Goal: Check status

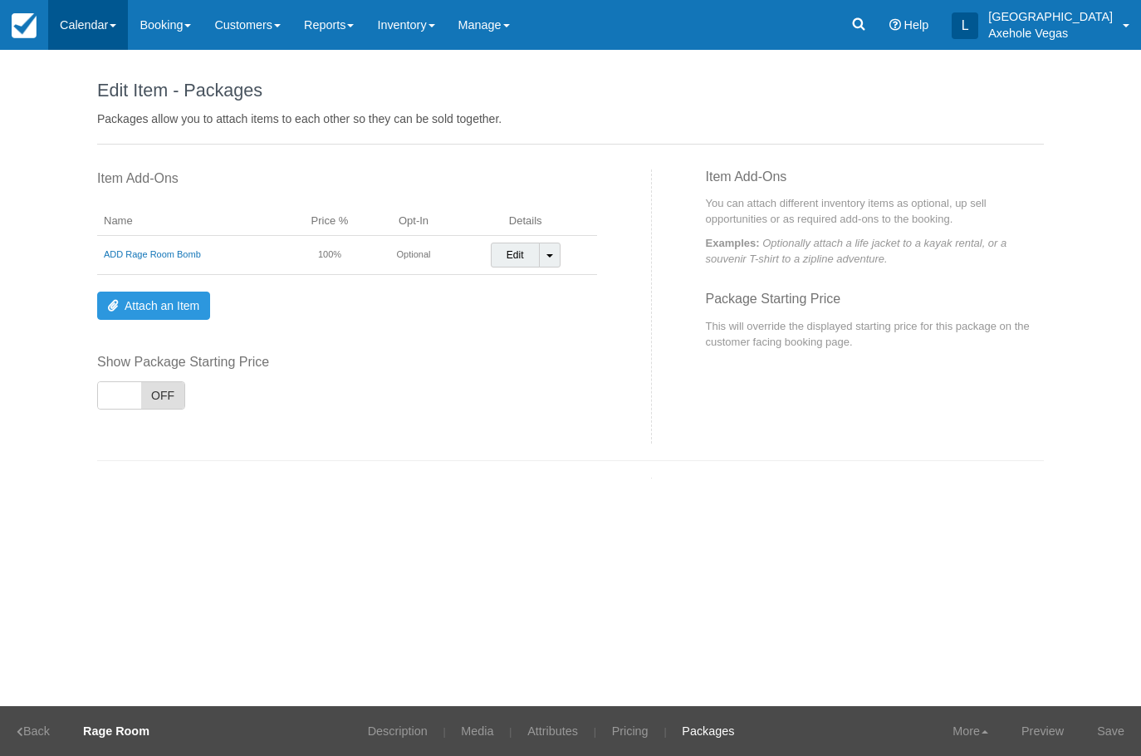
click at [97, 41] on link "Calendar" at bounding box center [88, 25] width 80 height 50
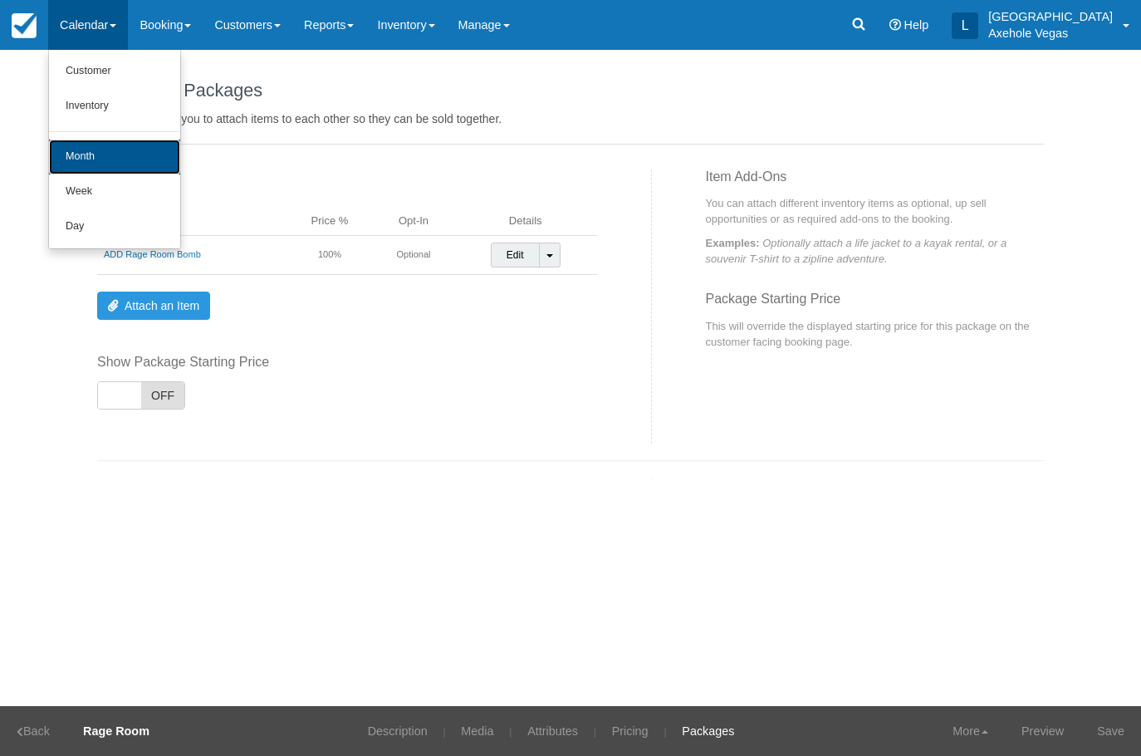
click at [121, 164] on link "Month" at bounding box center [114, 156] width 131 height 35
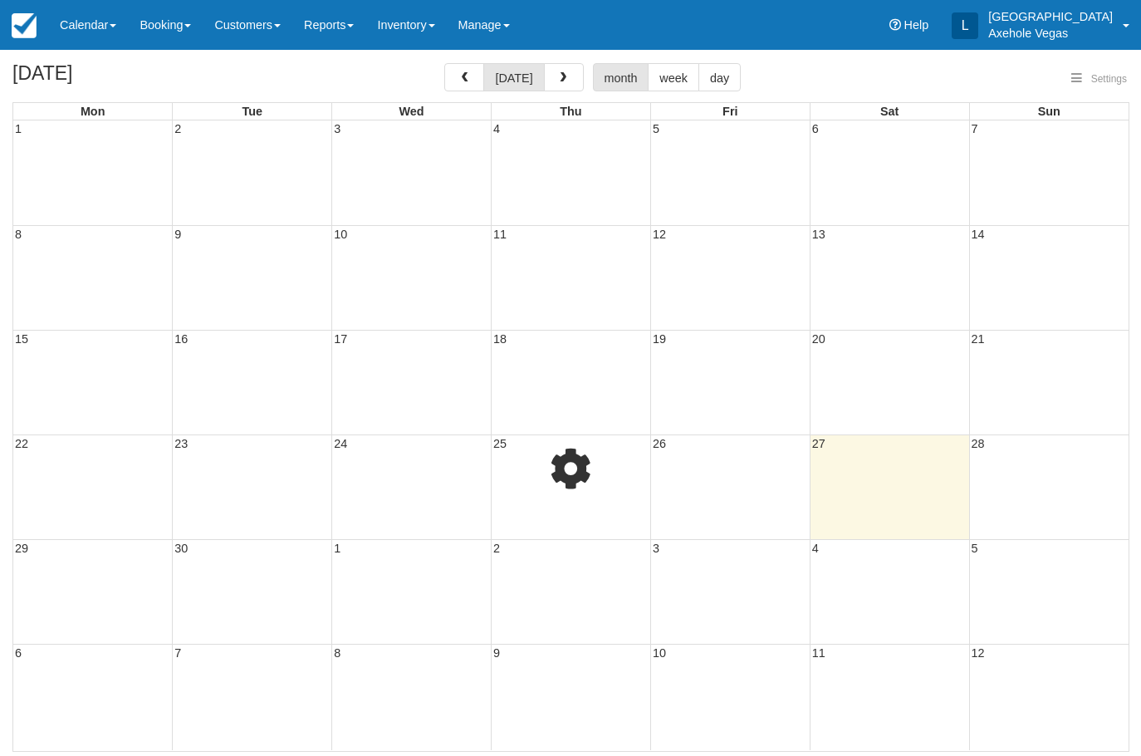
select select
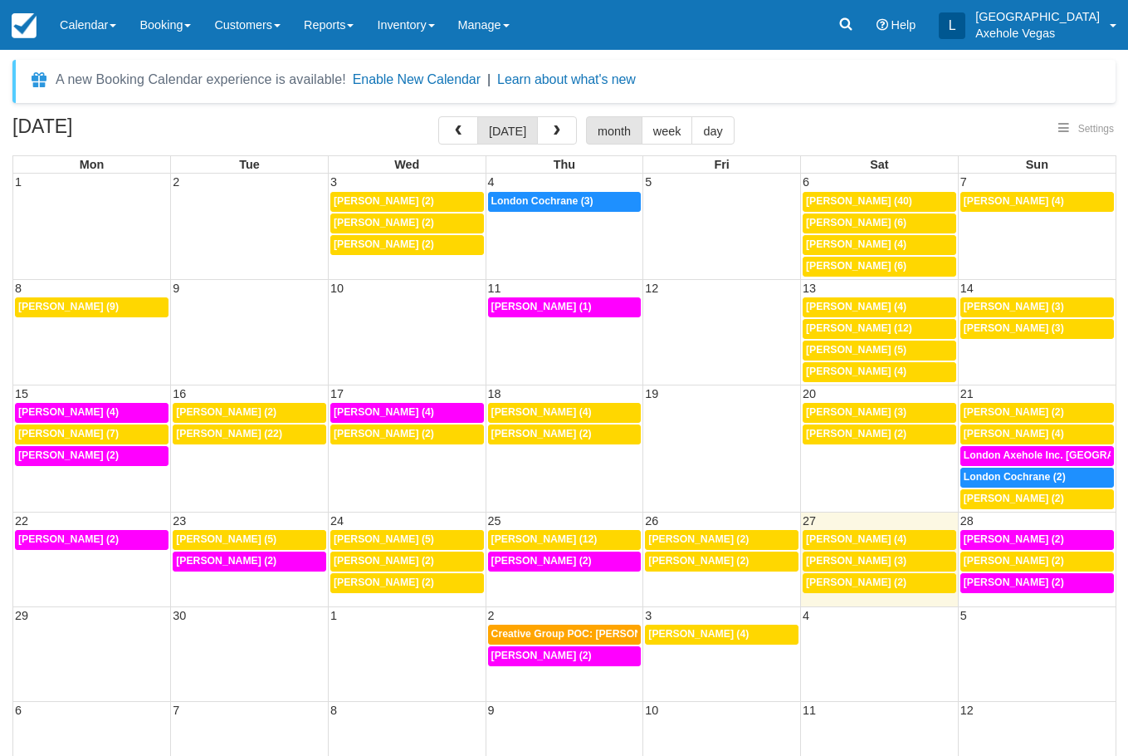
select select
click at [922, 518] on td "27" at bounding box center [880, 519] width 158 height 17
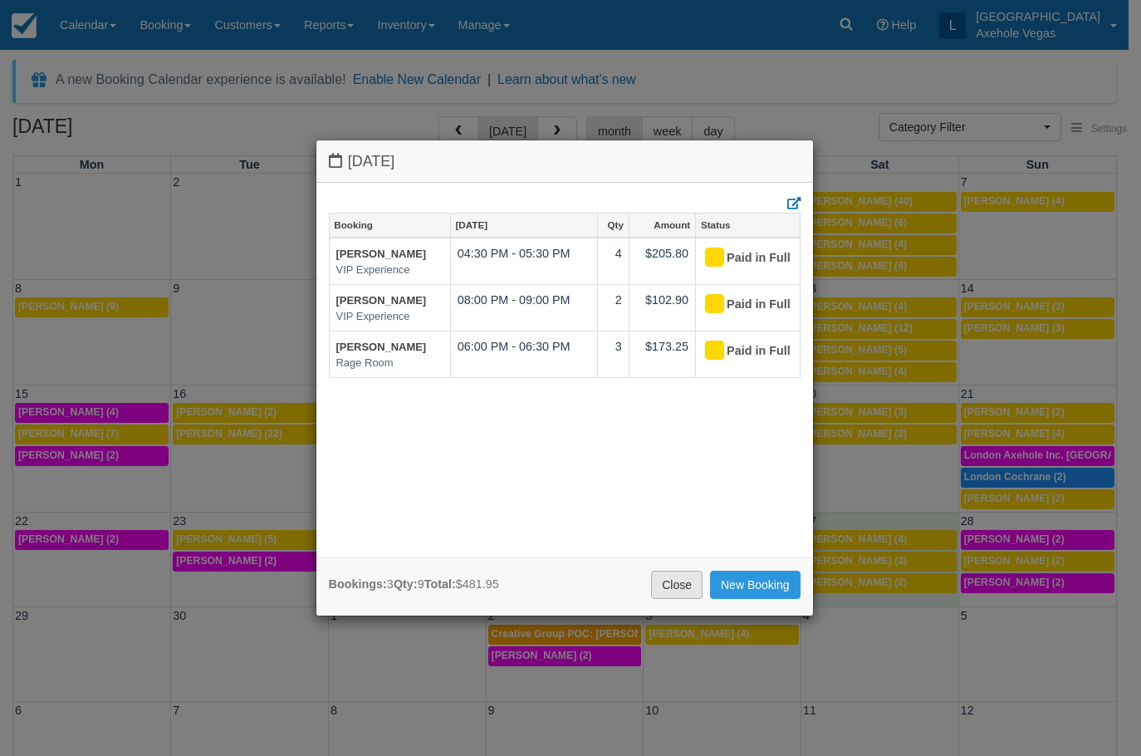
click at [678, 586] on link "Close" at bounding box center [676, 584] width 51 height 28
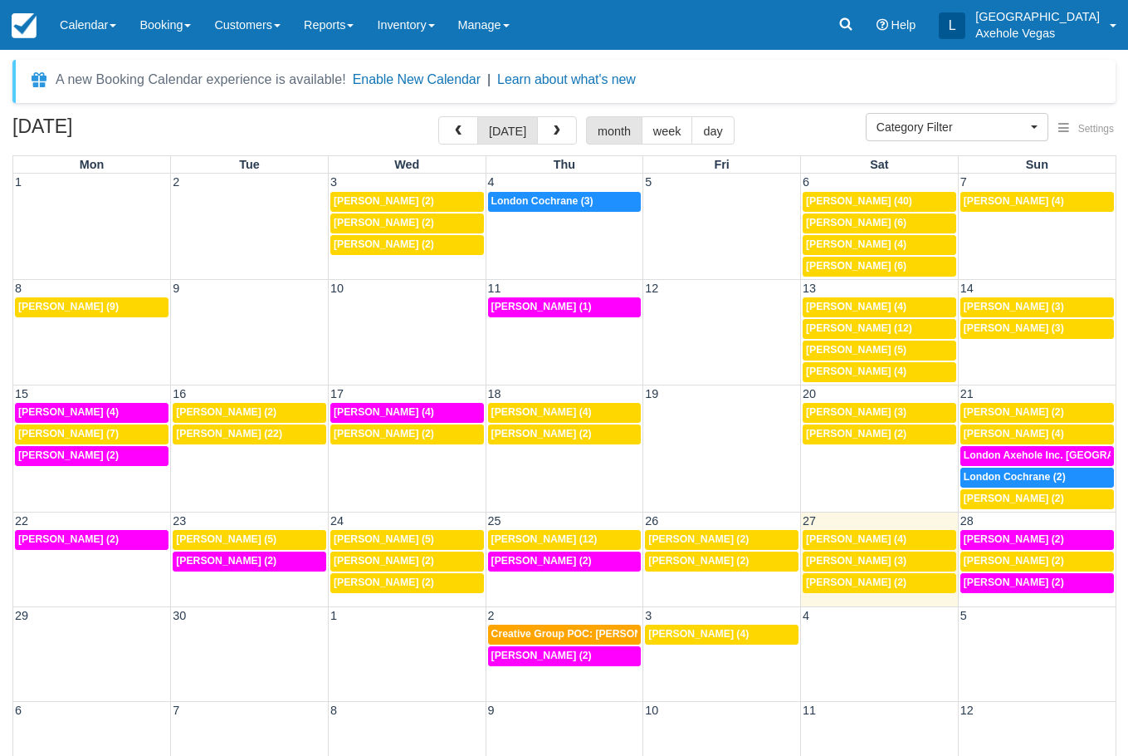
click at [1038, 517] on td "28" at bounding box center [1037, 519] width 158 height 17
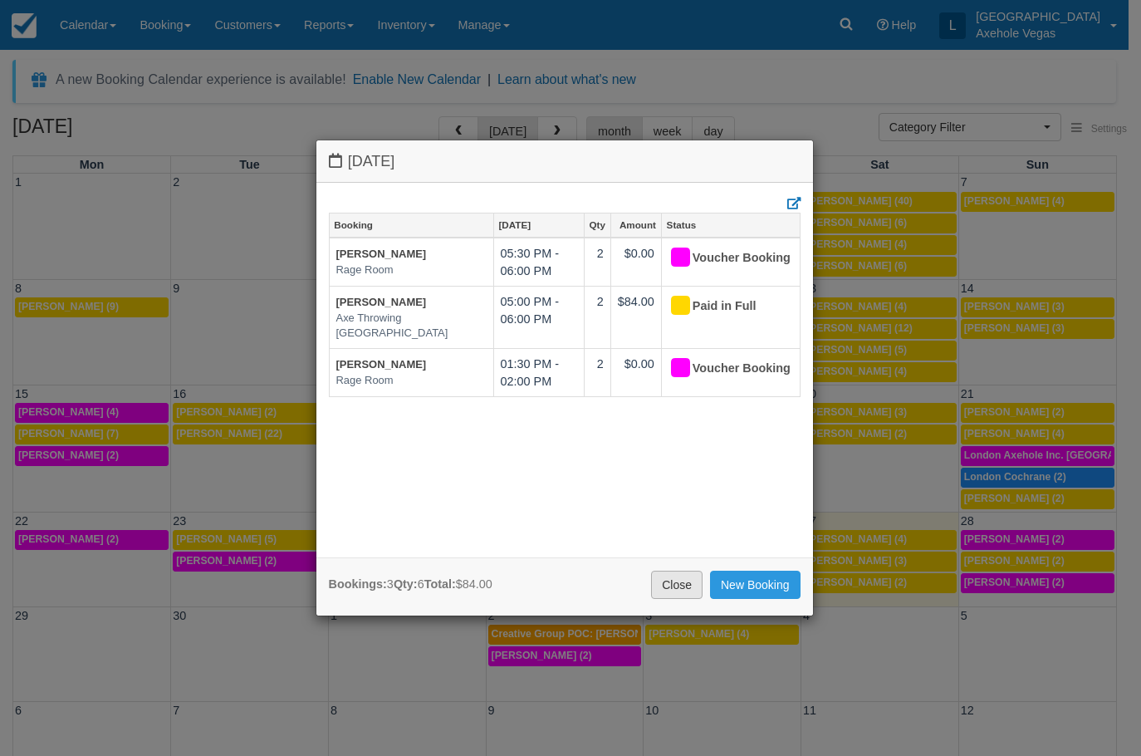
click at [688, 589] on link "Close" at bounding box center [676, 584] width 51 height 28
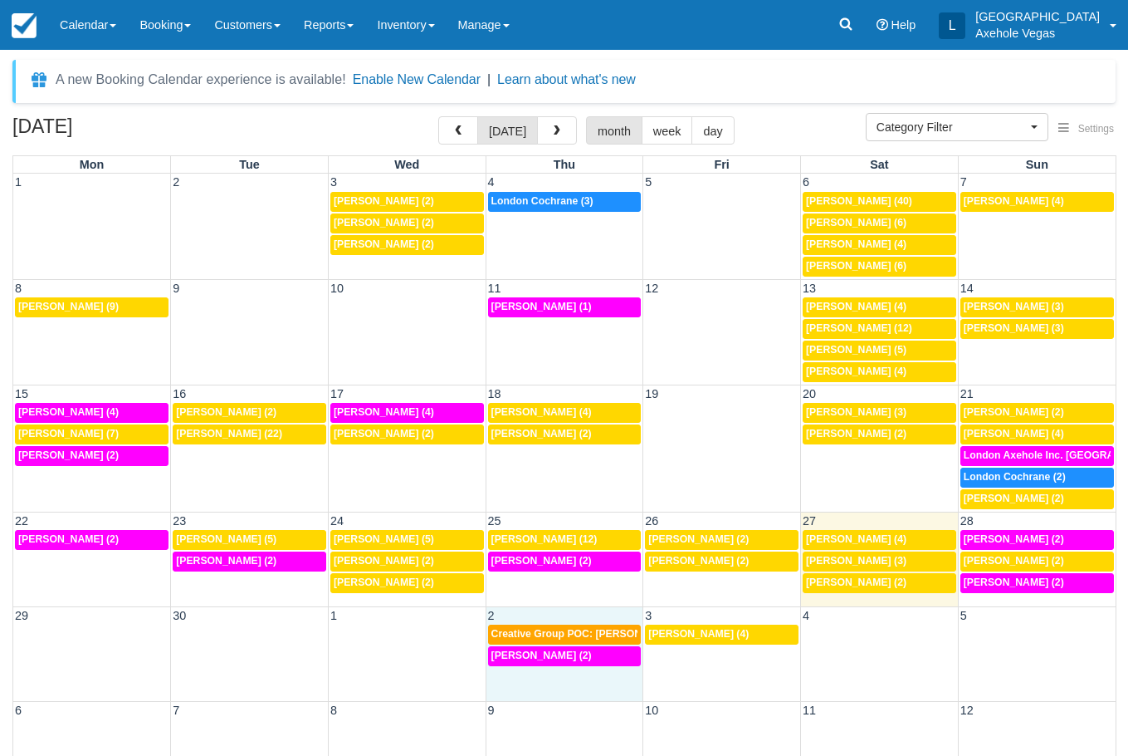
click at [580, 681] on div "29 30 1 2 3 4 5 Creative Group POC: [PERSON_NAME] (4) 4p [PERSON_NAME] (4) 2p […" at bounding box center [564, 653] width 1103 height 95
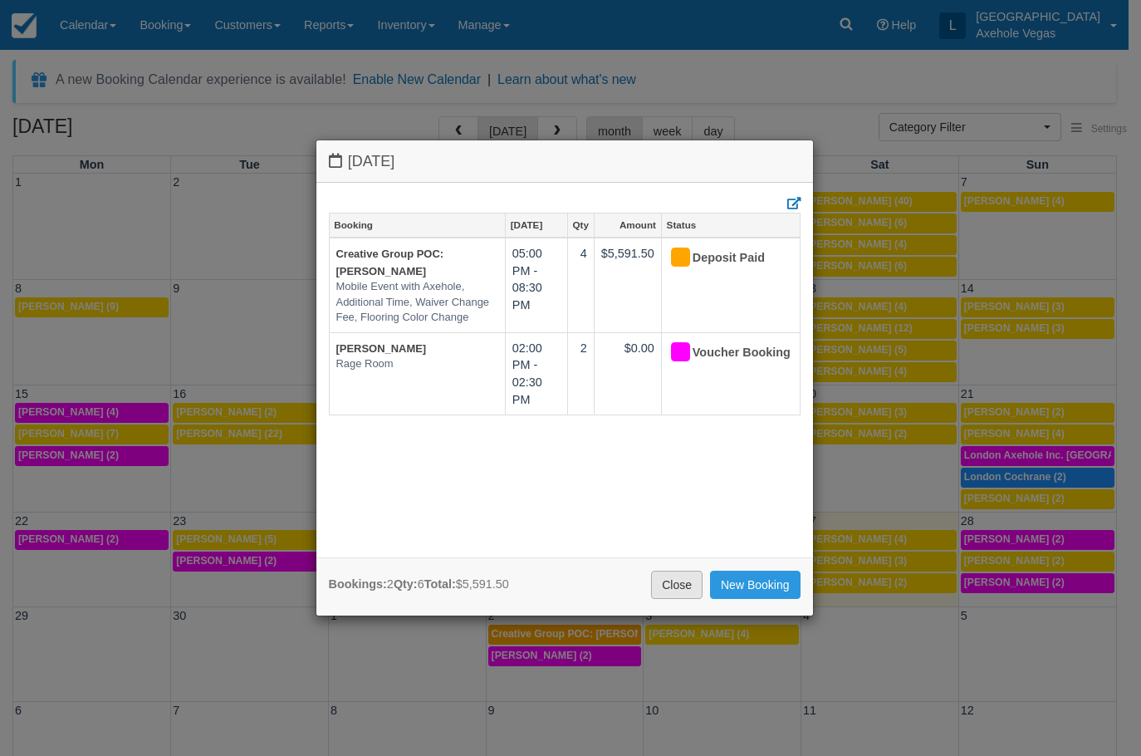
click at [686, 588] on link "Close" at bounding box center [676, 584] width 51 height 28
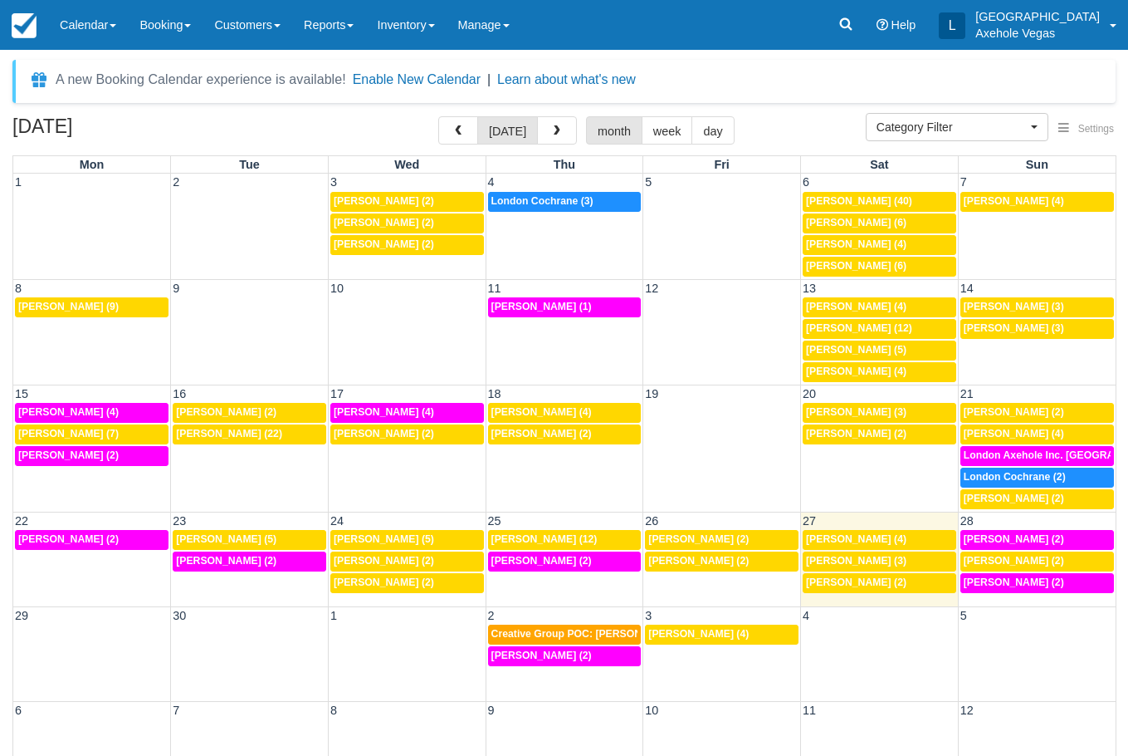
click at [707, 660] on td "4p [PERSON_NAME] (4)" at bounding box center [722, 645] width 158 height 43
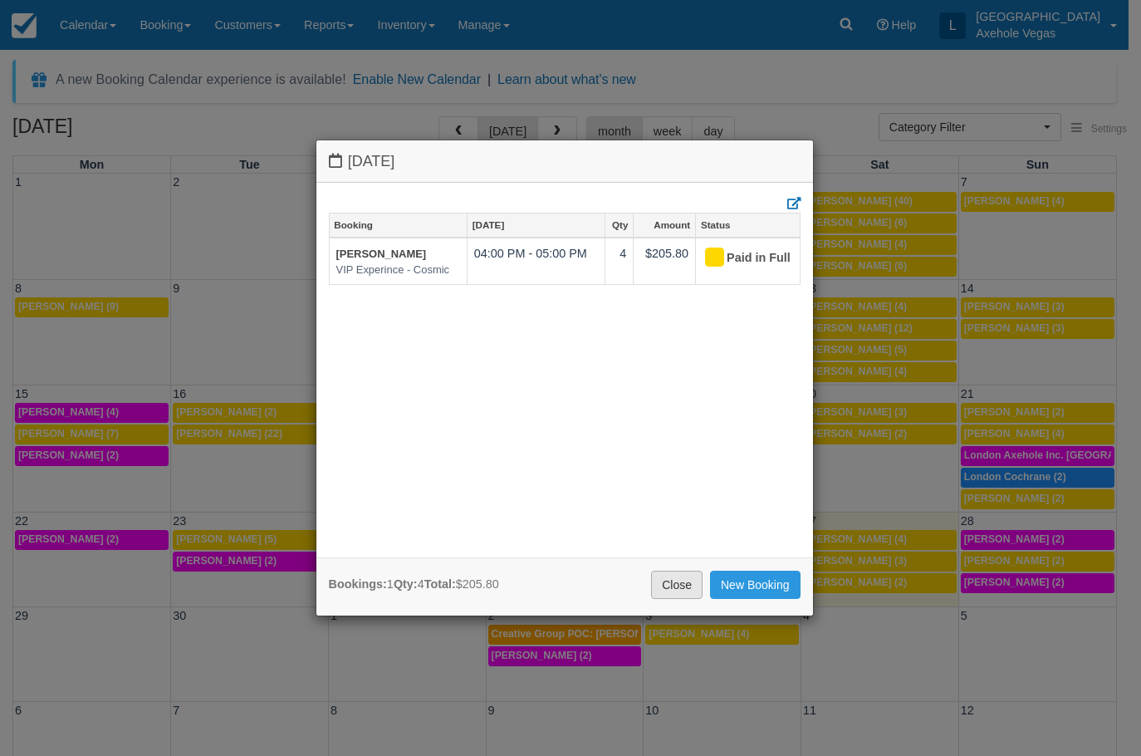
click at [666, 575] on link "Close" at bounding box center [676, 584] width 51 height 28
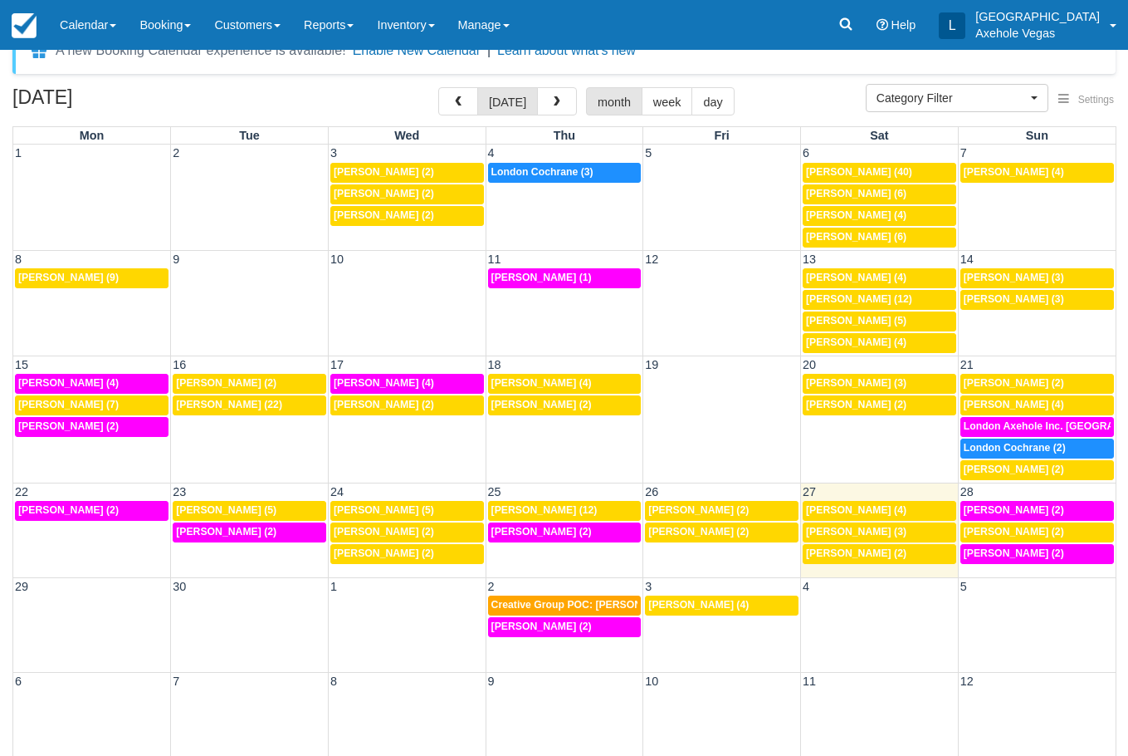
scroll to position [45, 0]
